Goal: Task Accomplishment & Management: Manage account settings

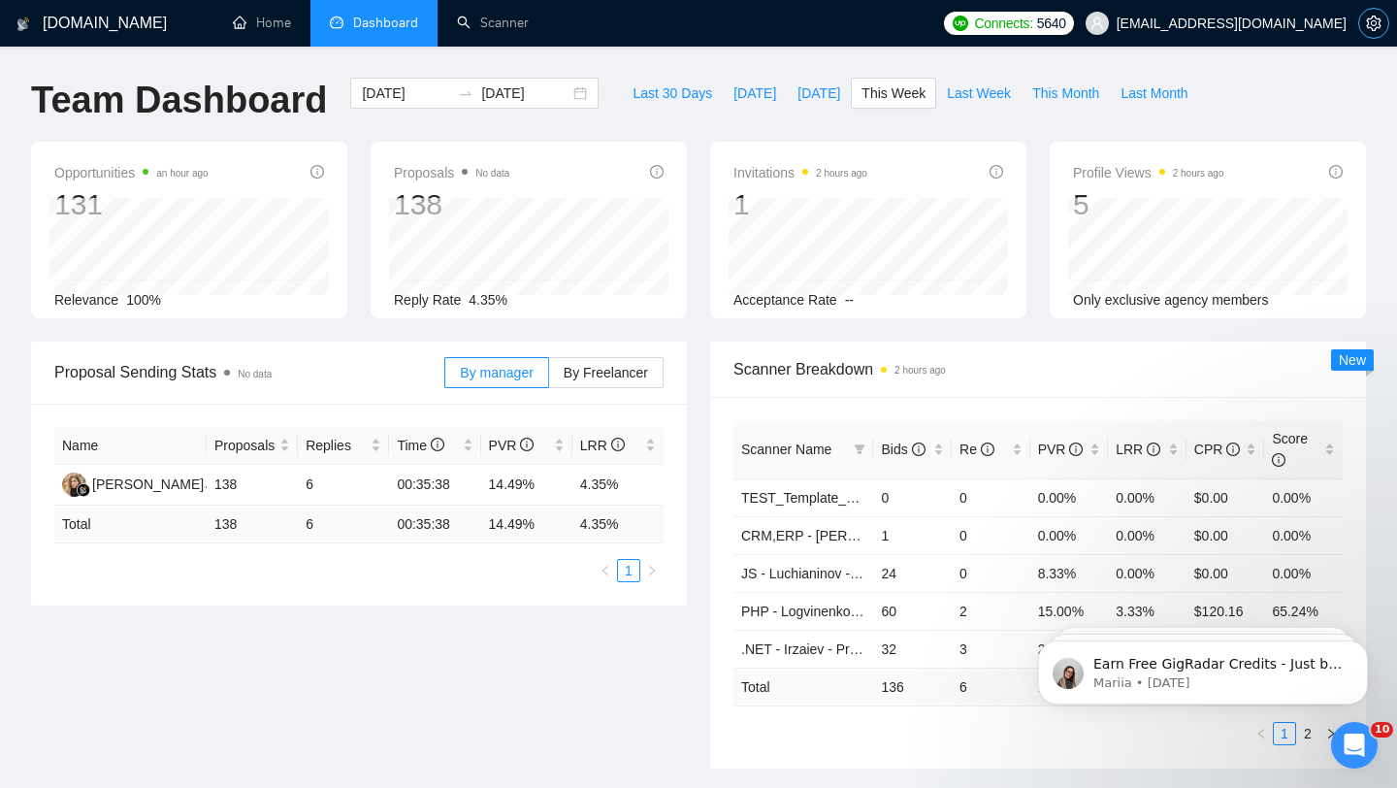
click at [1385, 23] on span "setting" at bounding box center [1373, 24] width 29 height 16
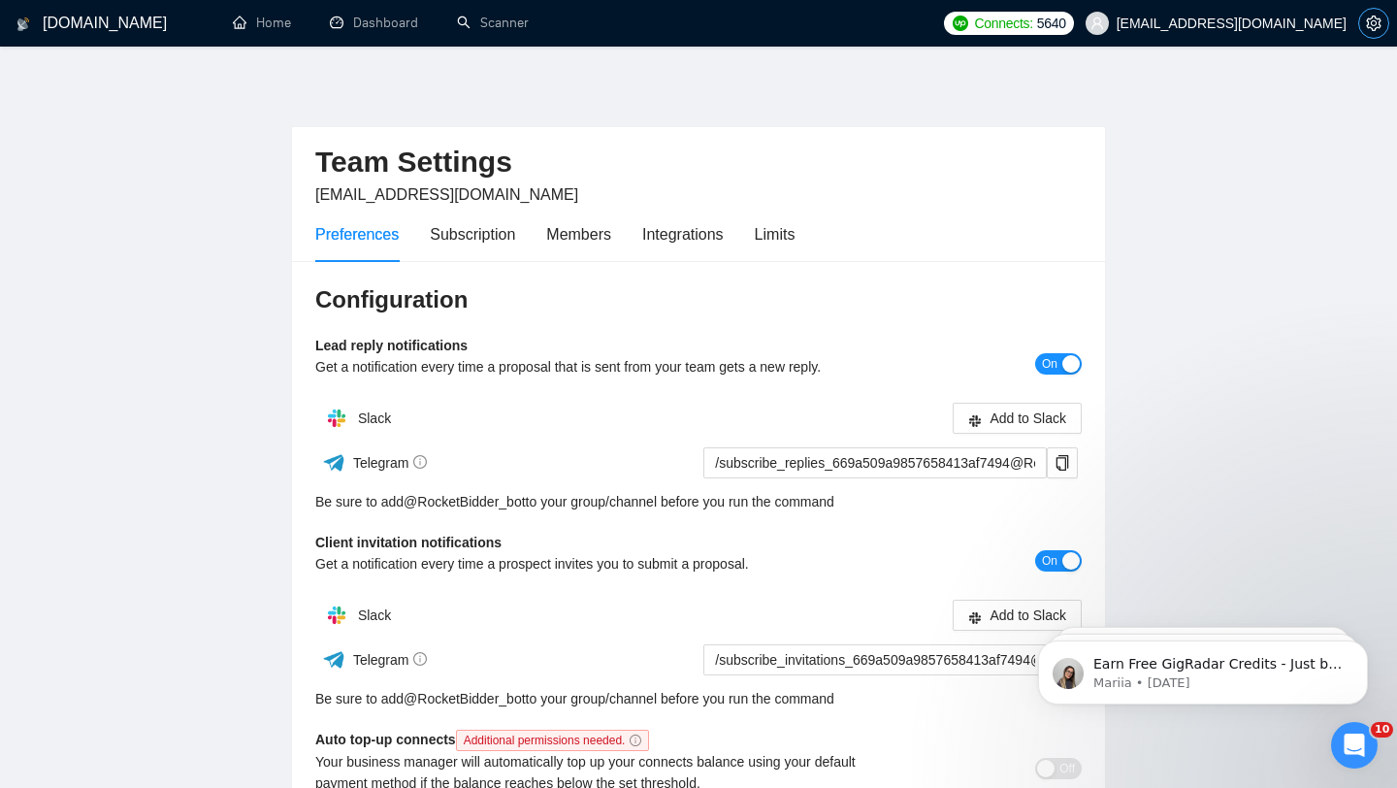
scroll to position [20, 0]
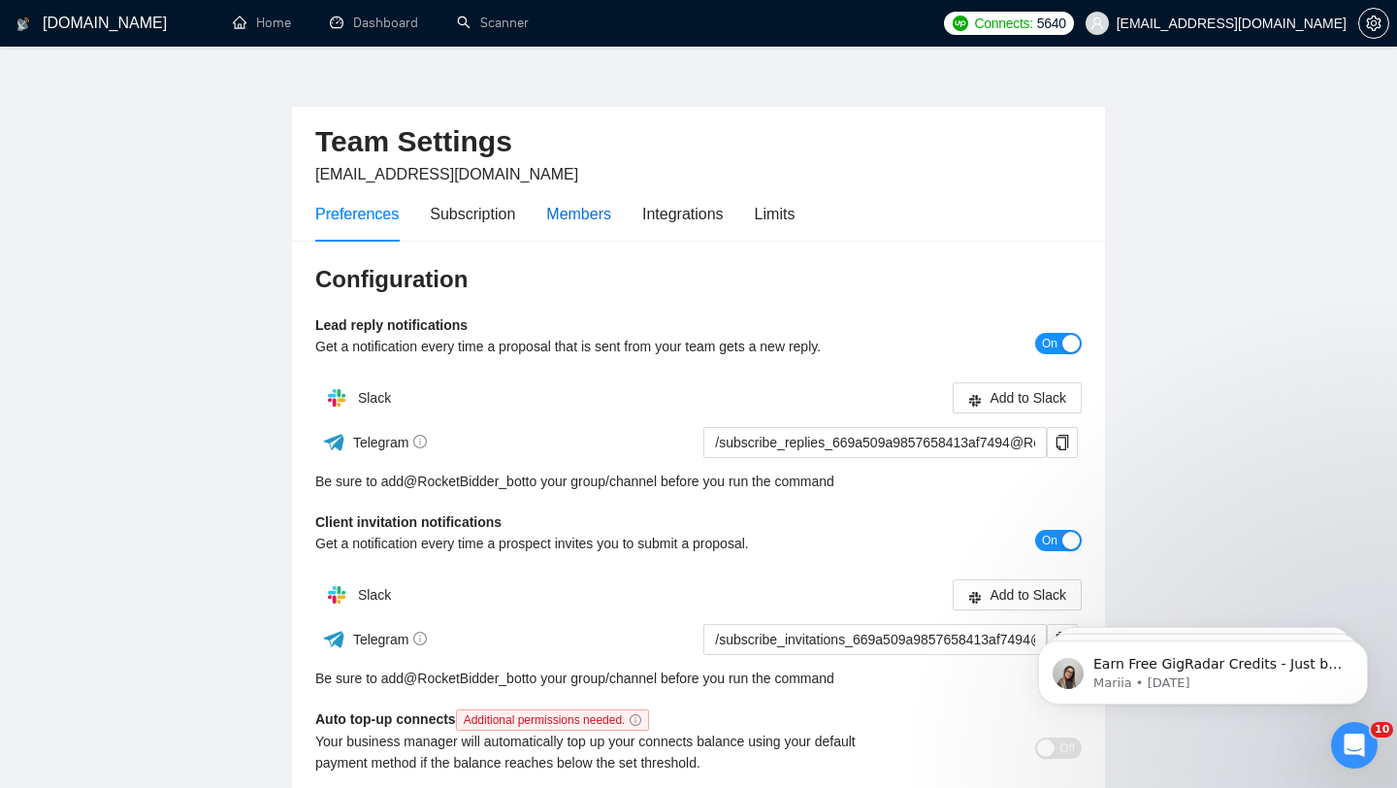
click at [595, 212] on div "Members" at bounding box center [578, 214] width 65 height 24
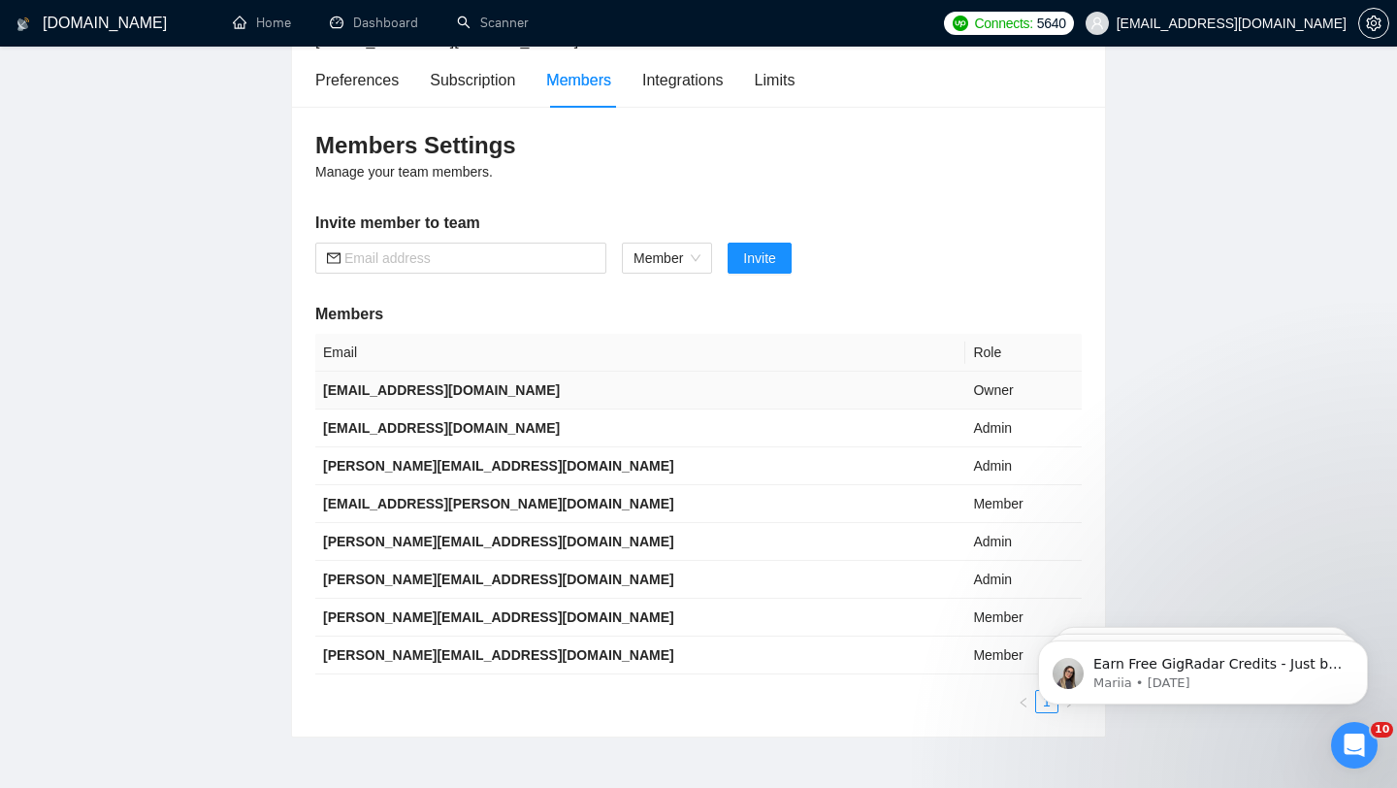
scroll to position [166, 0]
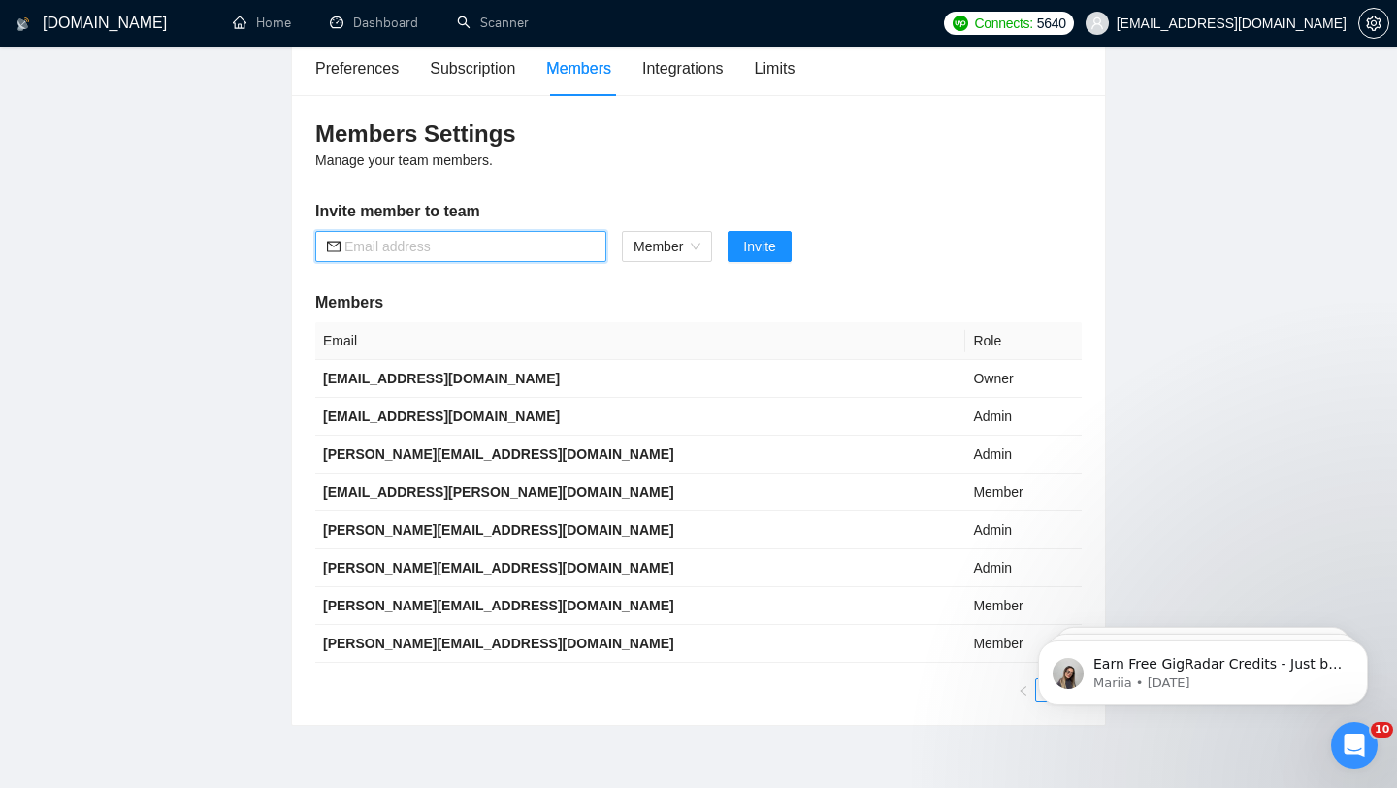
click at [538, 243] on input "text" at bounding box center [469, 246] width 250 height 21
paste input "[EMAIL_ADDRESS][DOMAIN_NAME]"
type input "[EMAIL_ADDRESS][DOMAIN_NAME]"
click at [760, 243] on span "Invite" at bounding box center [759, 246] width 32 height 21
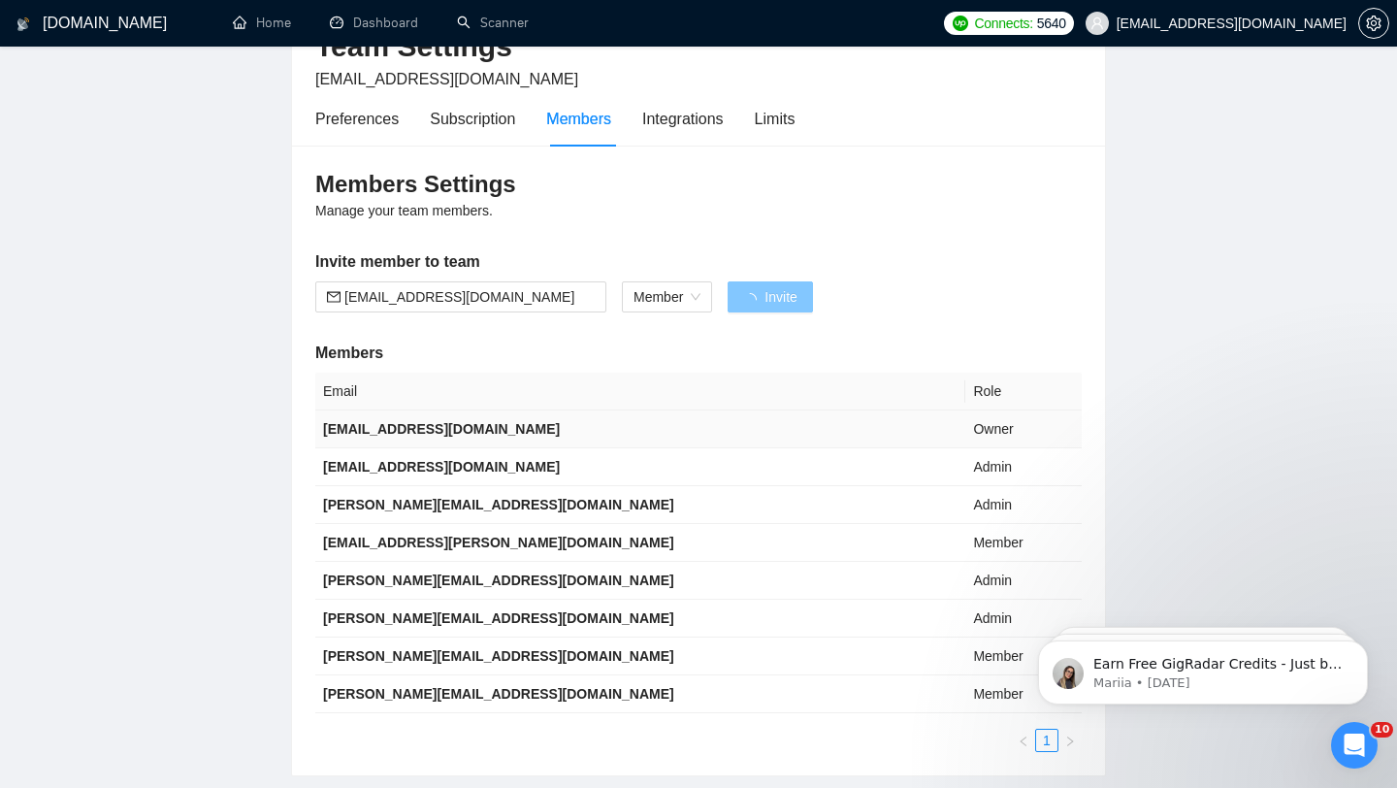
scroll to position [0, 0]
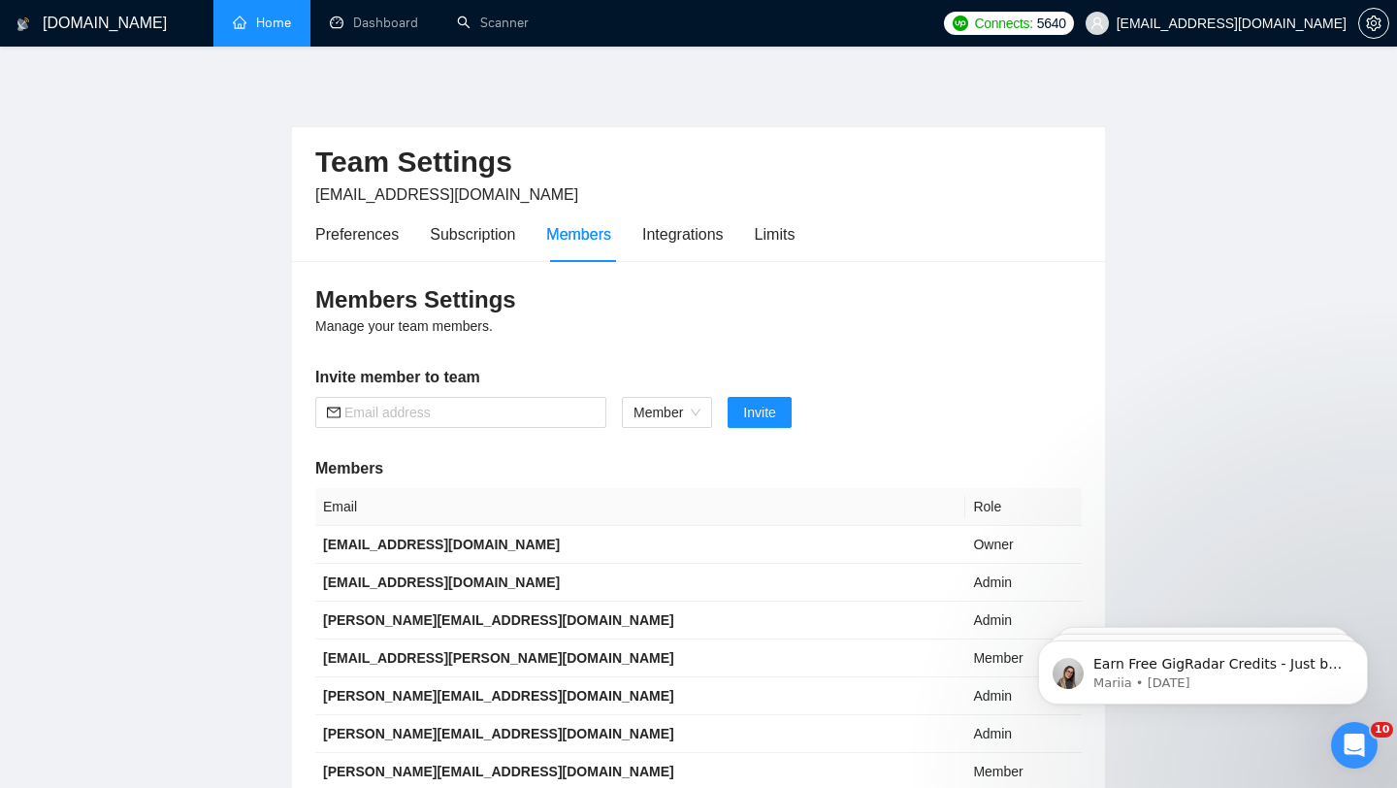
click at [291, 31] on link "Home" at bounding box center [262, 23] width 58 height 16
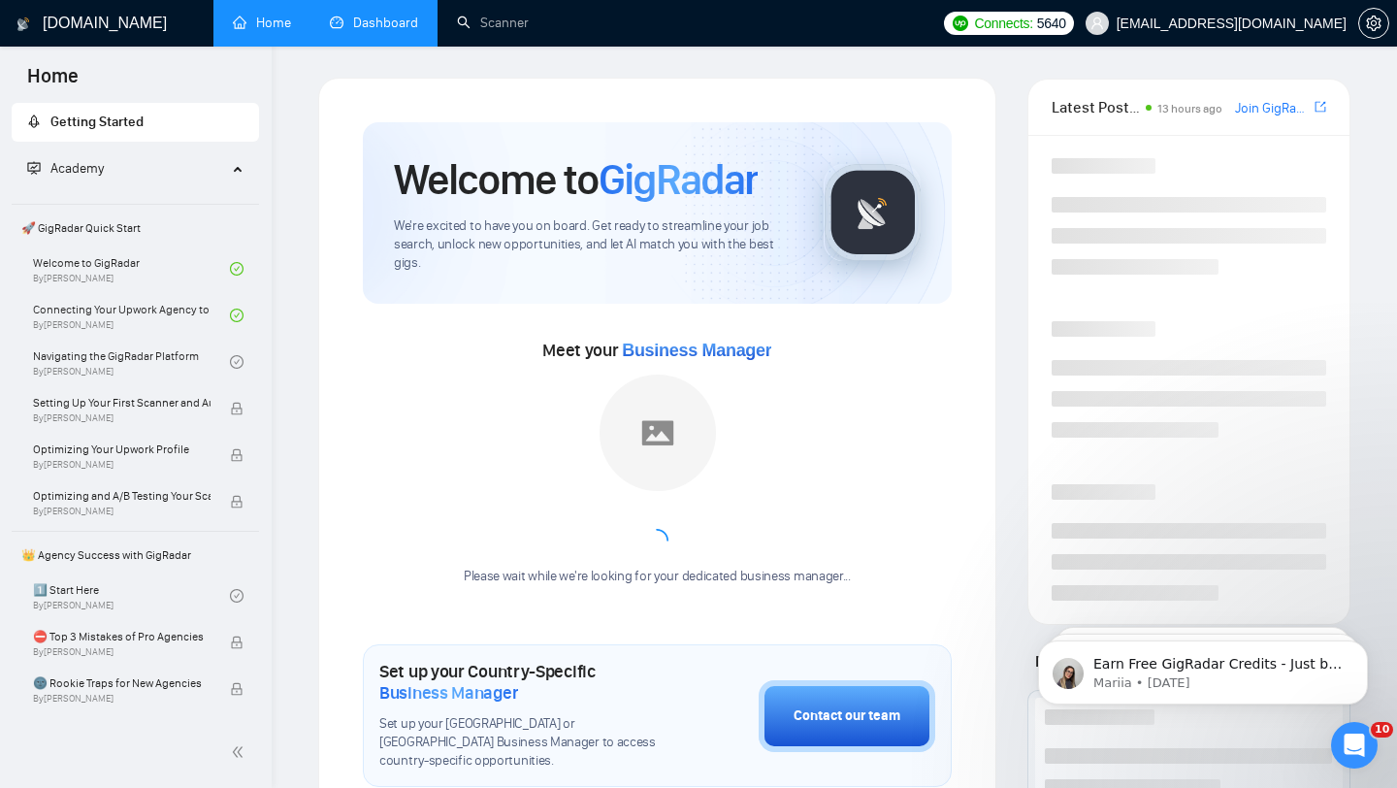
click at [401, 31] on link "Dashboard" at bounding box center [374, 23] width 88 height 16
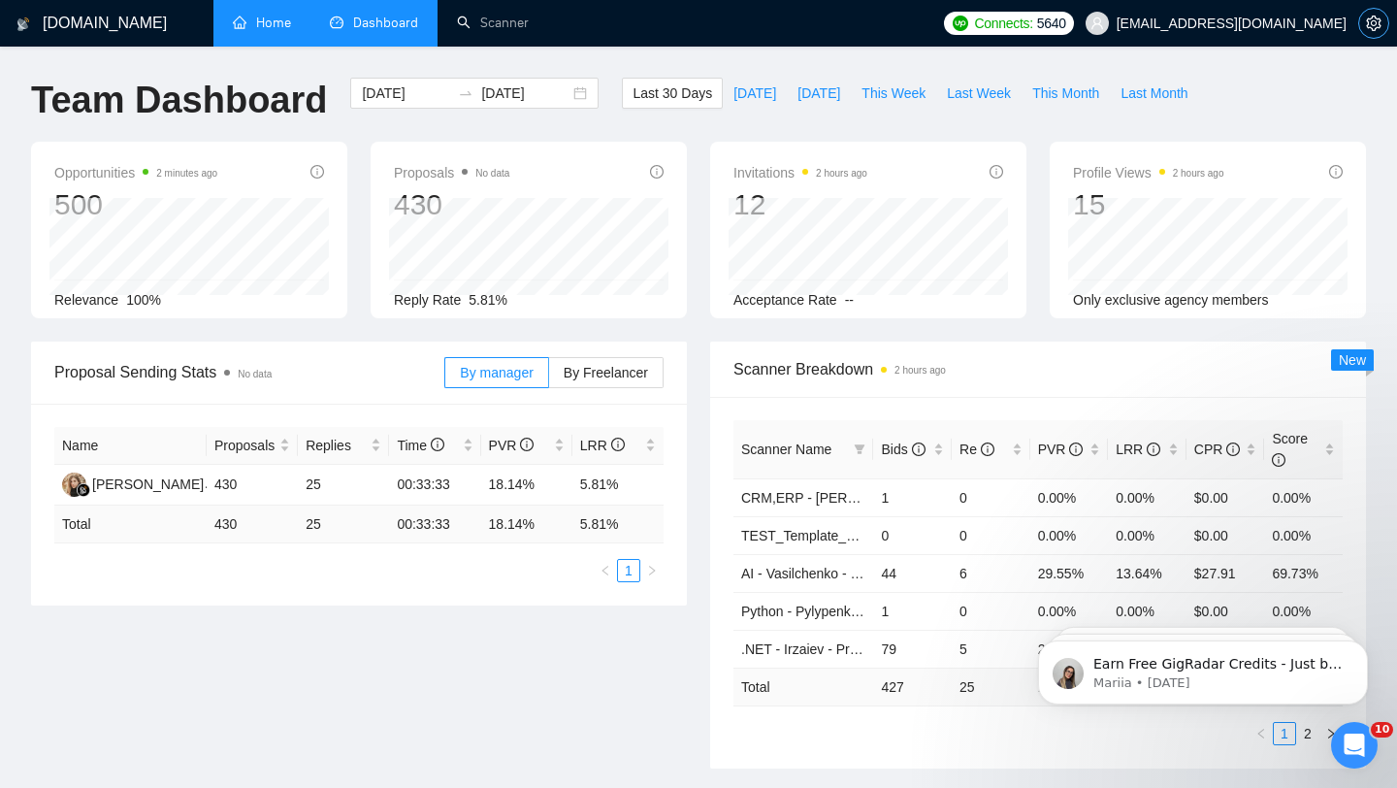
click at [1378, 22] on icon "setting" at bounding box center [1373, 24] width 15 height 16
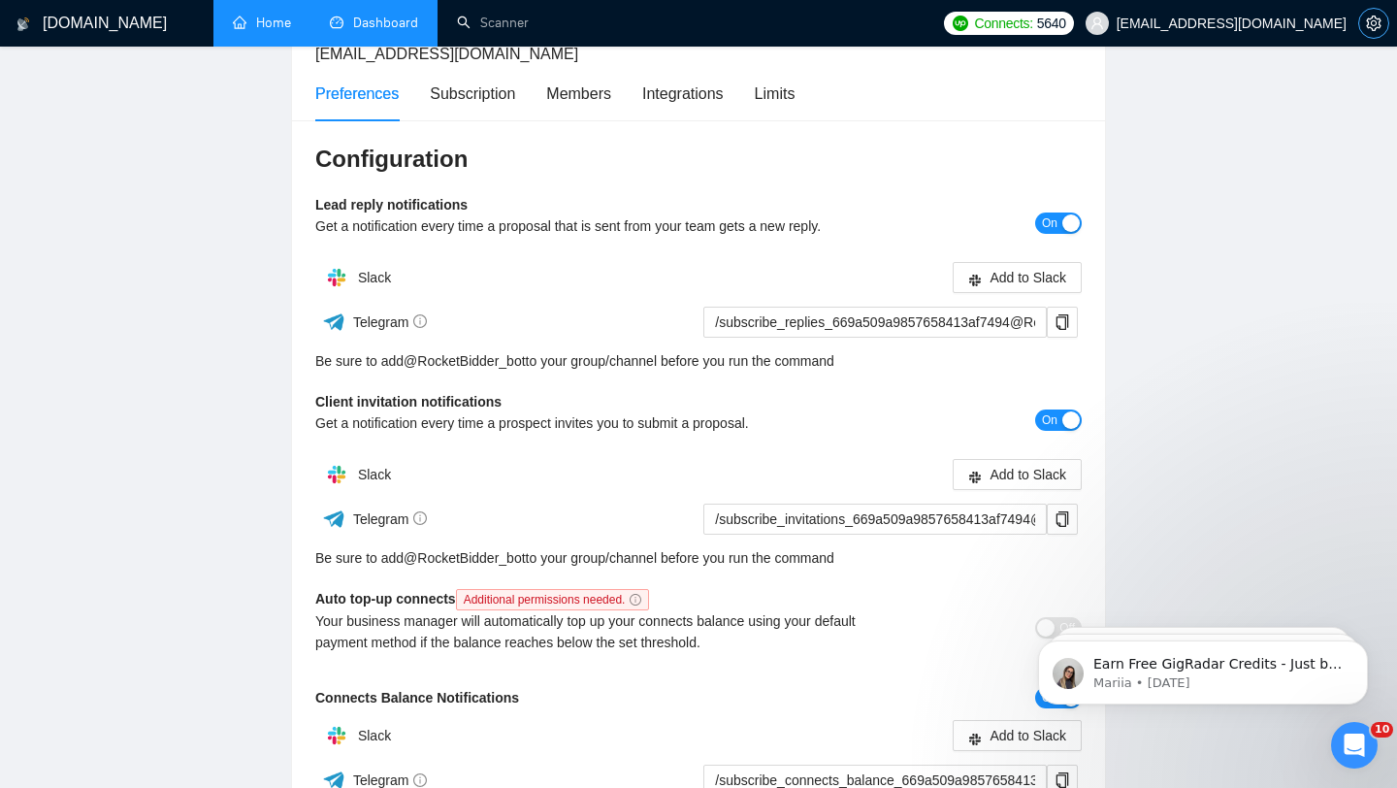
scroll to position [140, 0]
click at [1063, 325] on icon "copy" at bounding box center [1062, 323] width 16 height 16
click at [1064, 522] on icon "copy" at bounding box center [1062, 520] width 16 height 16
